Goal: Task Accomplishment & Management: Use online tool/utility

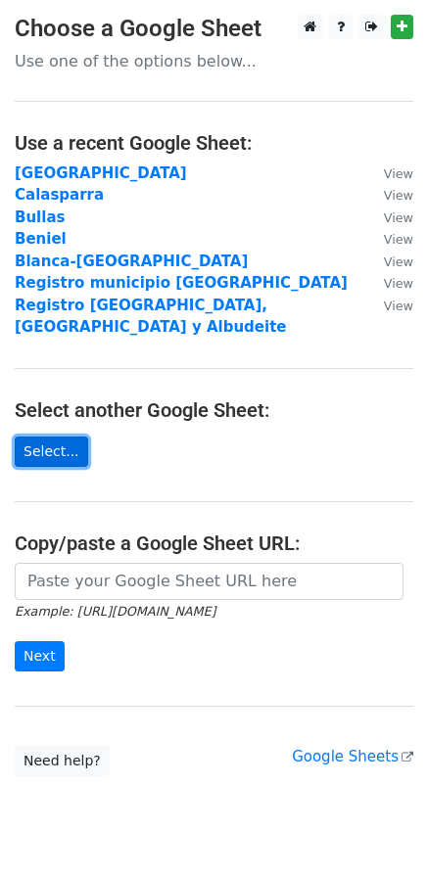
click at [53, 436] on link "Select..." at bounding box center [51, 451] width 73 height 30
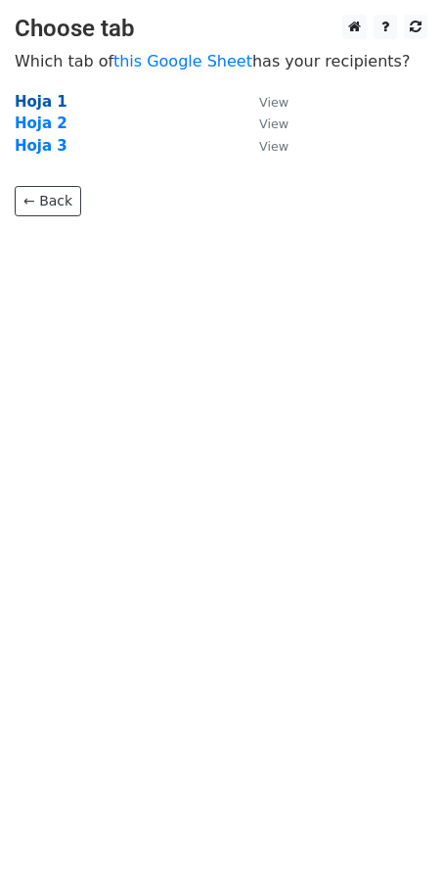
click at [26, 105] on strong "Hoja 1" at bounding box center [41, 102] width 53 height 18
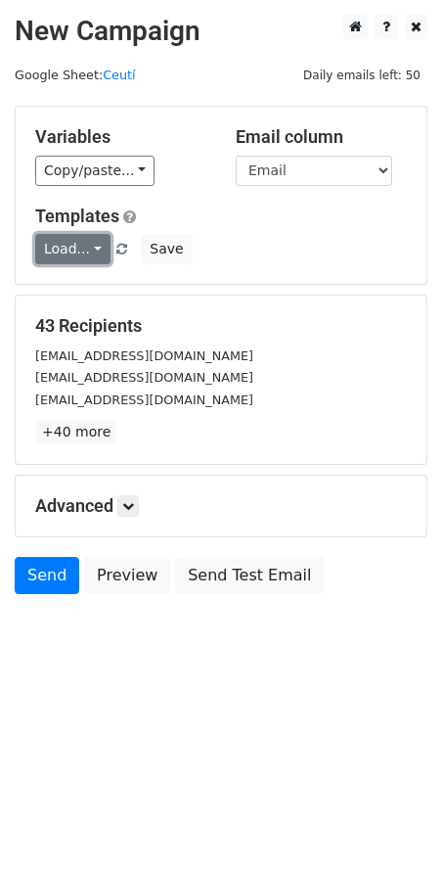
click at [71, 243] on link "Load..." at bounding box center [72, 249] width 75 height 30
click at [88, 286] on link "Mail servicios" at bounding box center [113, 293] width 155 height 31
click at [134, 511] on icon at bounding box center [128, 506] width 12 height 12
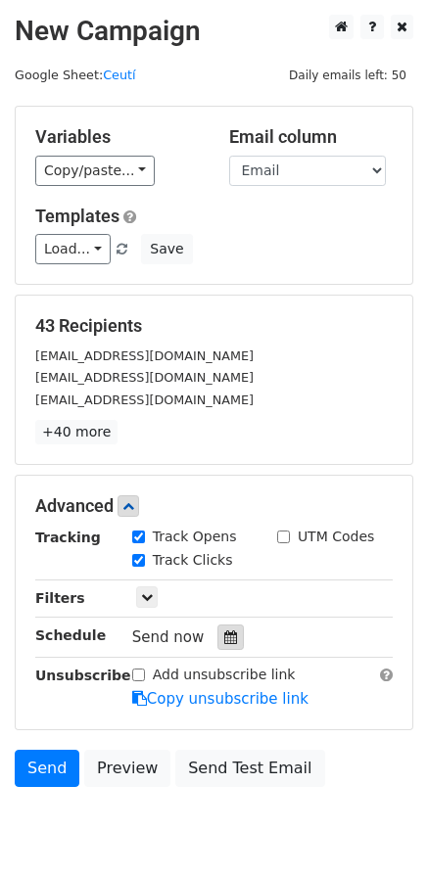
click at [224, 635] on icon at bounding box center [230, 637] width 13 height 14
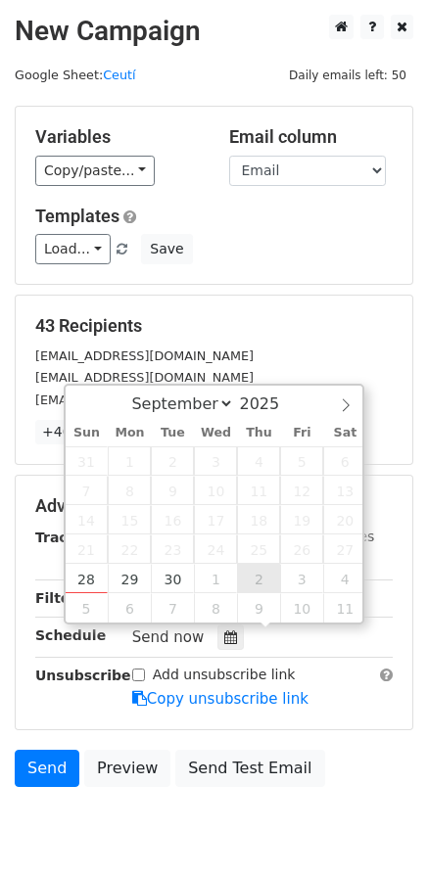
type input "2025-10-02 12:00"
select select "9"
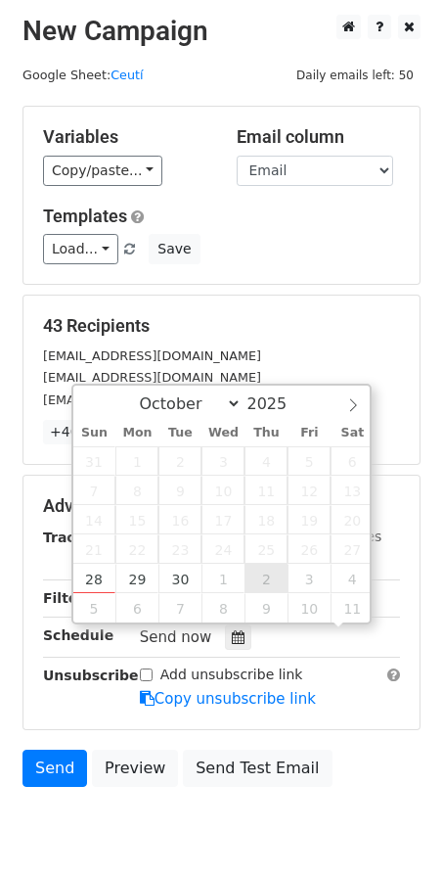
scroll to position [1, 0]
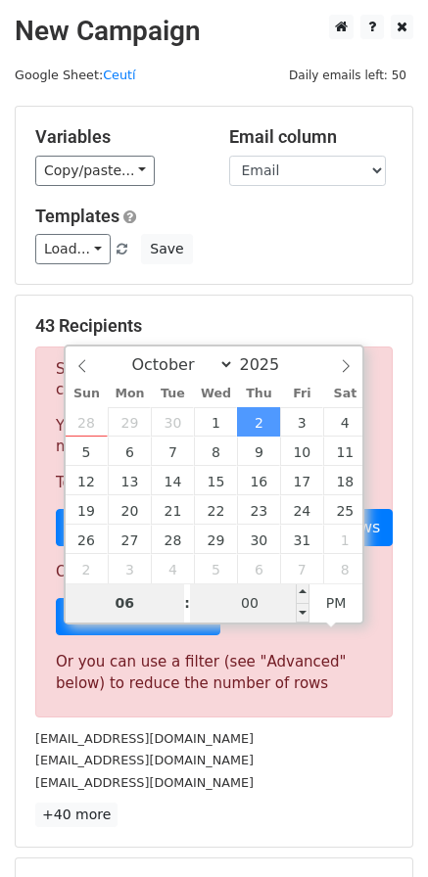
type input "06"
type input "2025-10-02 18:00"
click at [268, 607] on input "00" at bounding box center [249, 602] width 119 height 39
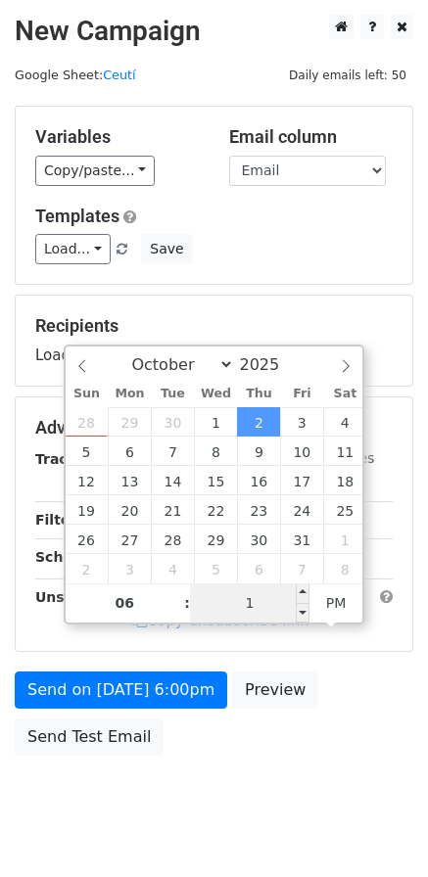
type input "15"
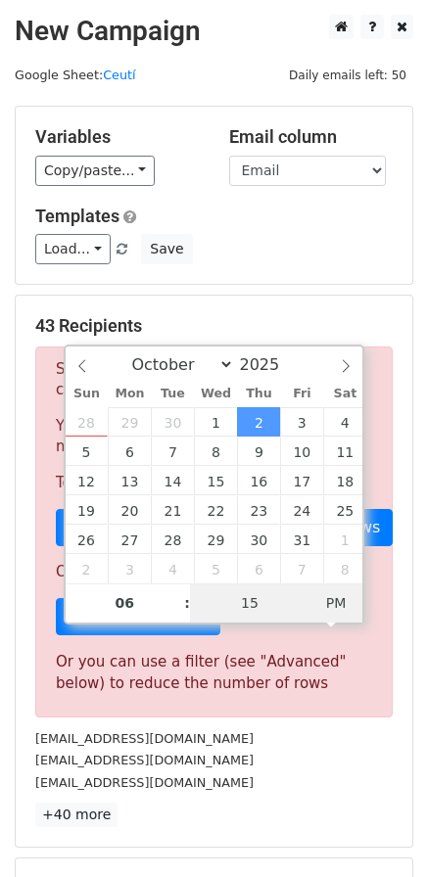
type input "2025-10-02 06:15"
click at [343, 601] on span "PM" at bounding box center [336, 602] width 54 height 39
type input "1"
type input "20"
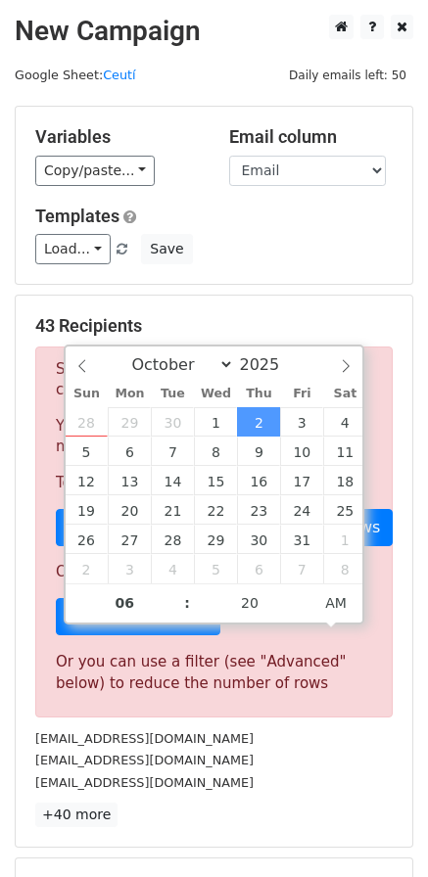
type input "2025-10-02 06:20"
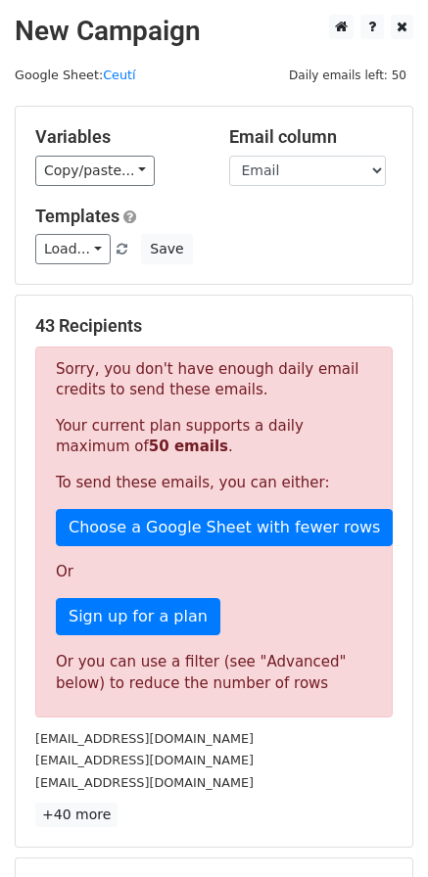
click at [348, 751] on div "administracion@claumi.es" at bounding box center [214, 759] width 386 height 23
click at [85, 816] on link "+40 more" at bounding box center [76, 814] width 82 height 24
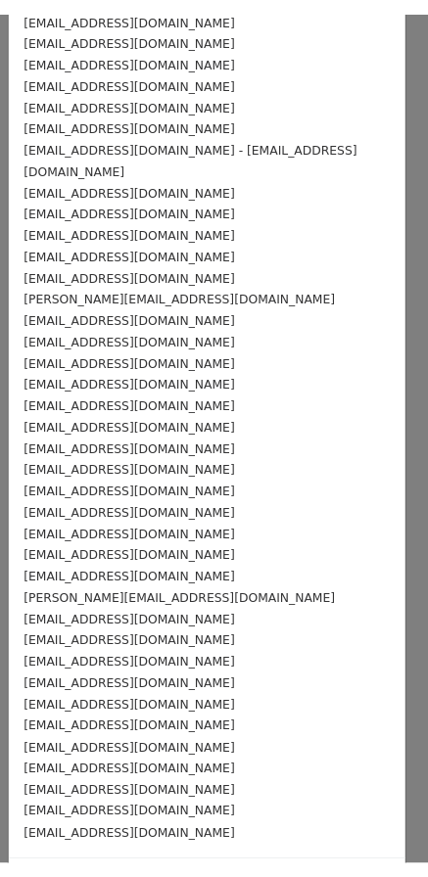
scroll to position [248, 0]
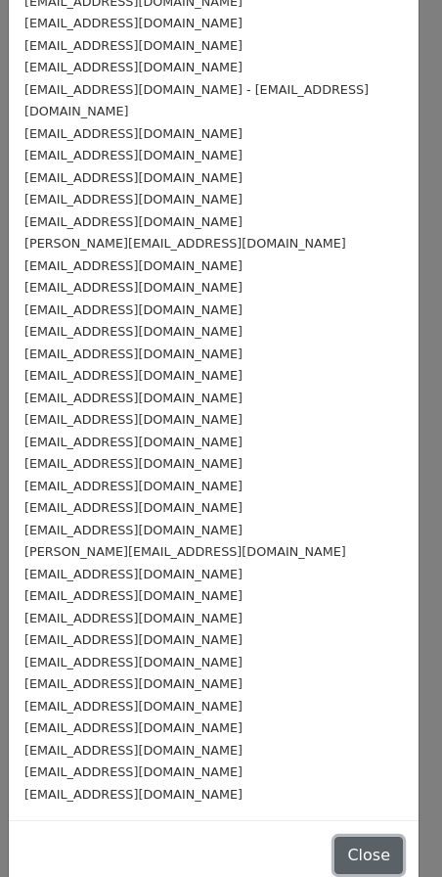
click at [335, 837] on button "Close" at bounding box center [369, 855] width 68 height 37
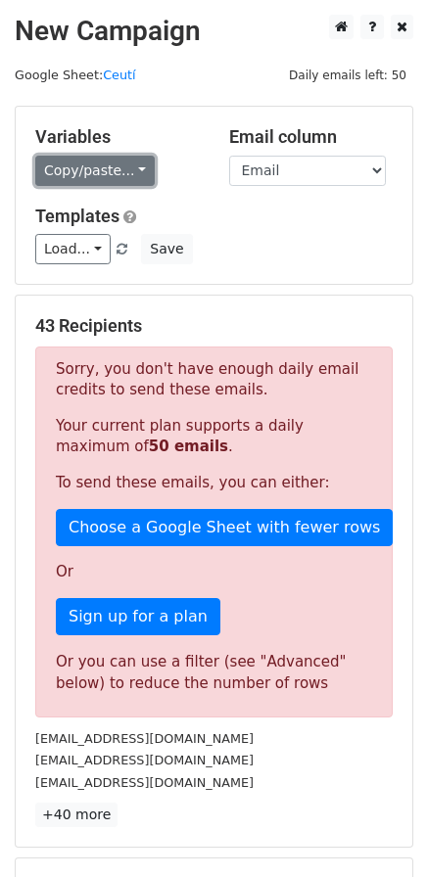
click at [121, 174] on link "Copy/paste..." at bounding box center [94, 171] width 119 height 30
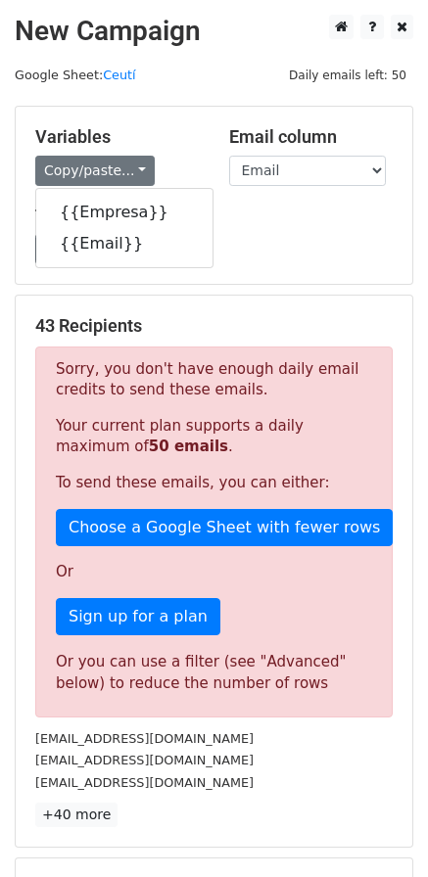
click at [260, 240] on div "Load... Mail servicios Save" at bounding box center [214, 249] width 386 height 30
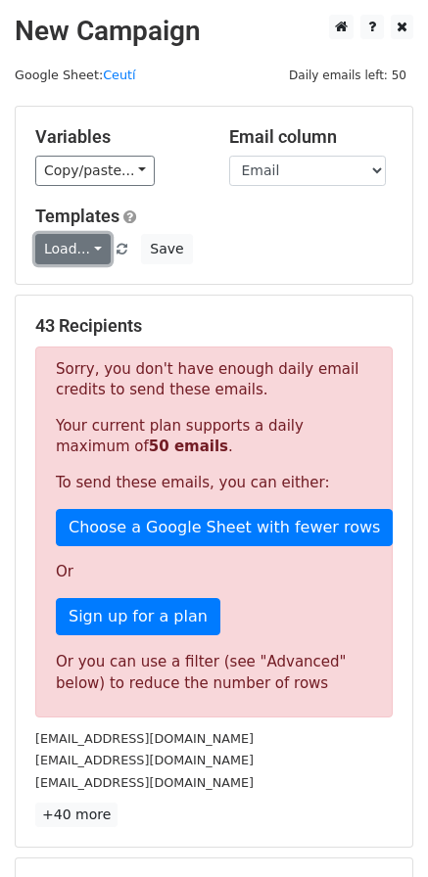
click at [73, 249] on link "Load..." at bounding box center [72, 249] width 75 height 30
click at [102, 293] on link "Mail servicios" at bounding box center [113, 293] width 155 height 31
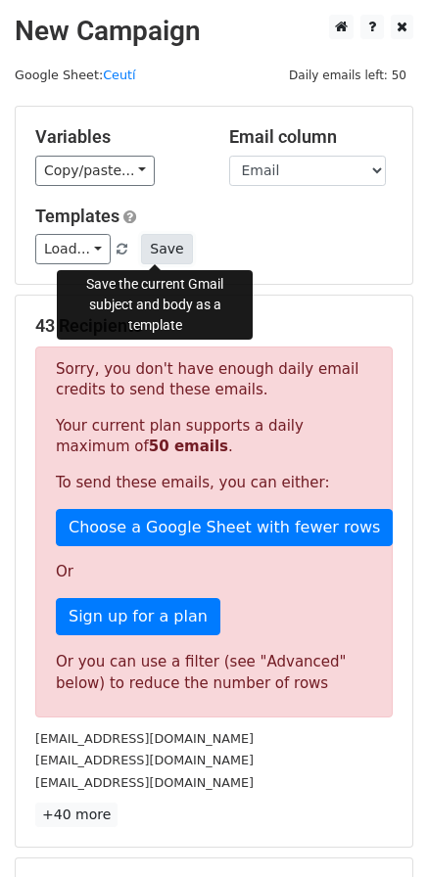
click at [163, 249] on button "Save" at bounding box center [166, 249] width 51 height 30
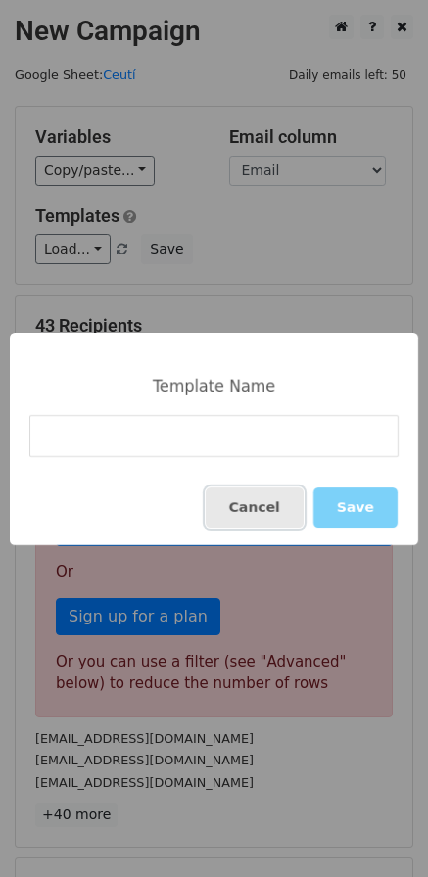
click at [252, 512] on button "Cancel" at bounding box center [254, 507] width 98 height 40
